Goal: Navigation & Orientation: Find specific page/section

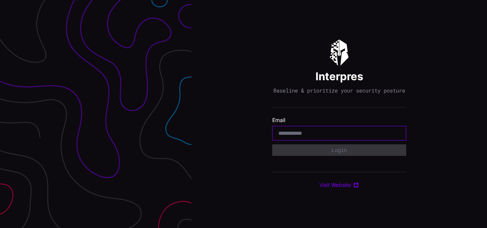
click at [317, 136] on input "email" at bounding box center [340, 132] width 122 height 7
type input "**********"
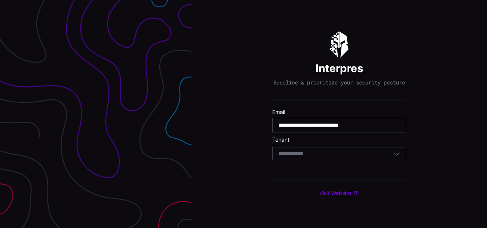
click at [322, 155] on div "Select Tenant" at bounding box center [336, 153] width 115 height 7
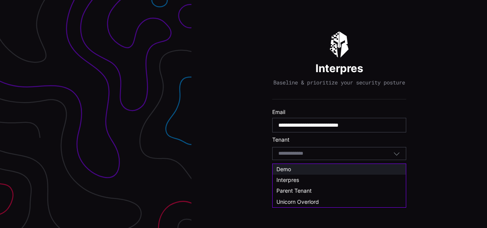
click at [291, 167] on span "Demo" at bounding box center [284, 169] width 15 height 7
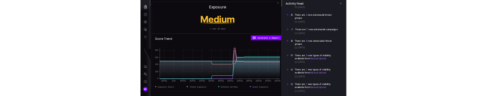
scroll to position [264, 0]
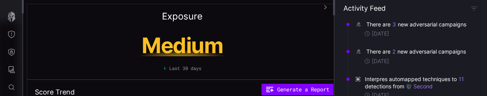
click at [412, 56] on div "There are 2 new adversarial campaigns" at bounding box center [417, 52] width 101 height 8
click at [395, 56] on button "2" at bounding box center [394, 52] width 4 height 8
